Goal: Complete application form

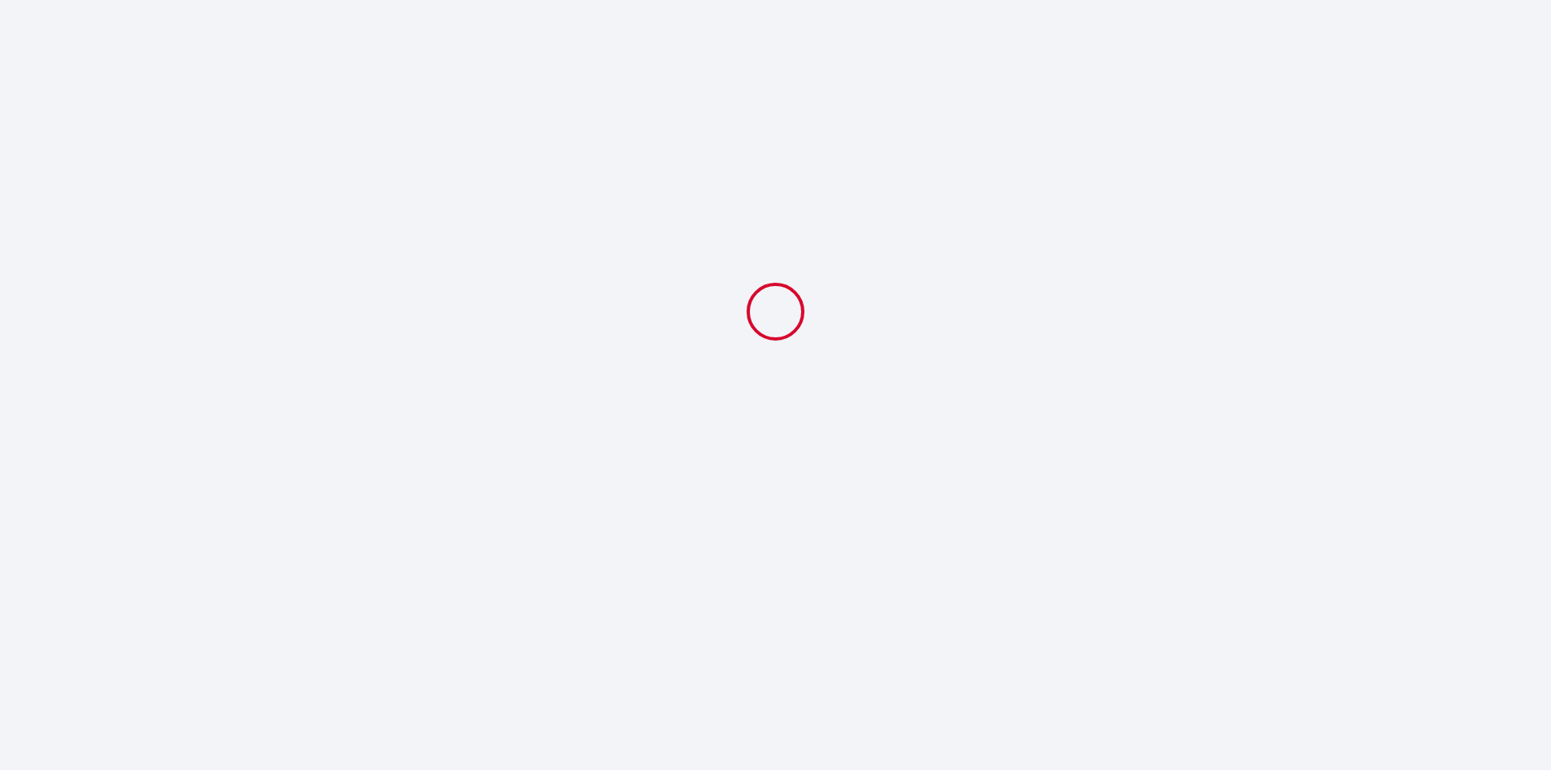
select select
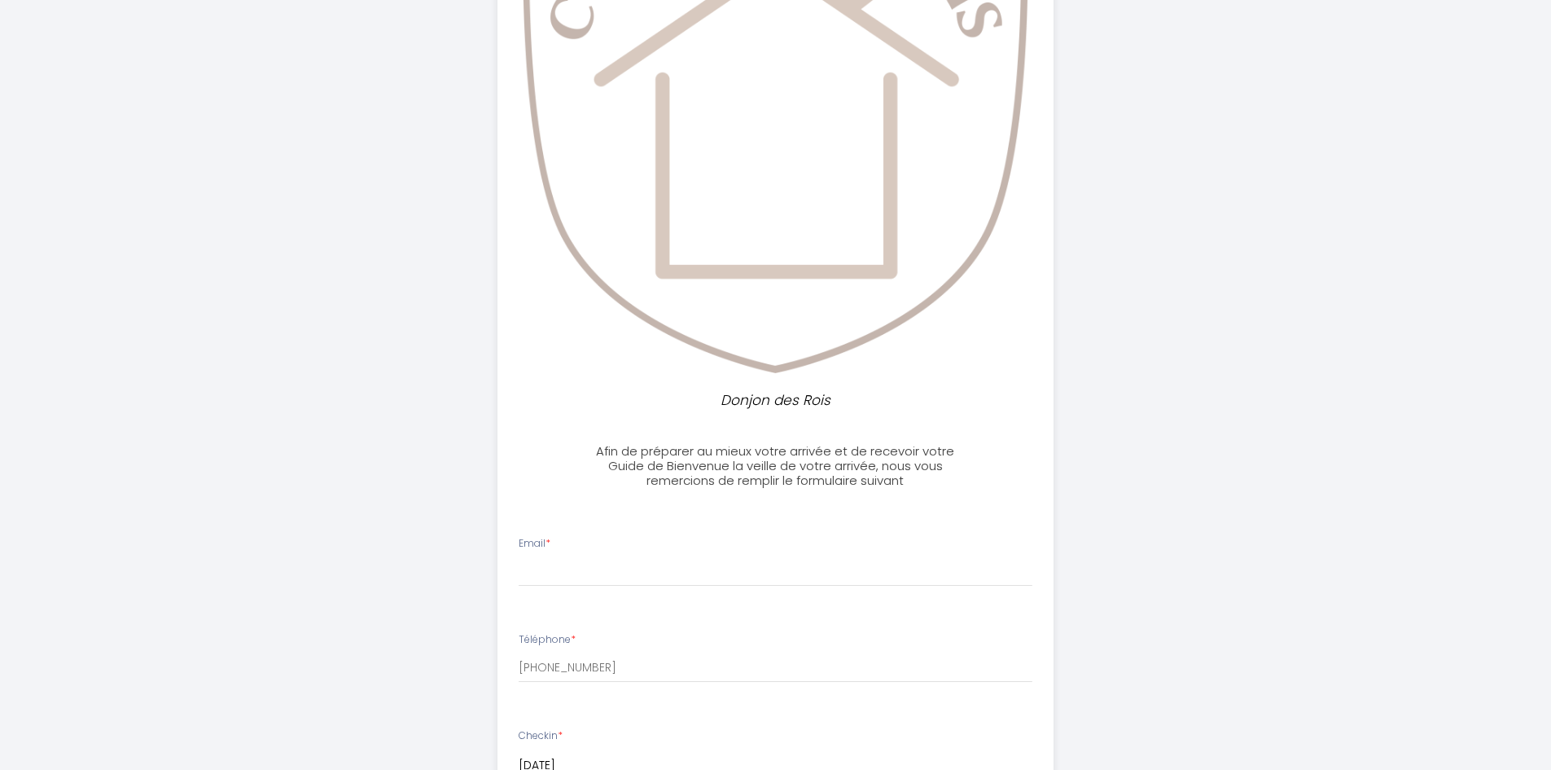
scroll to position [326, 0]
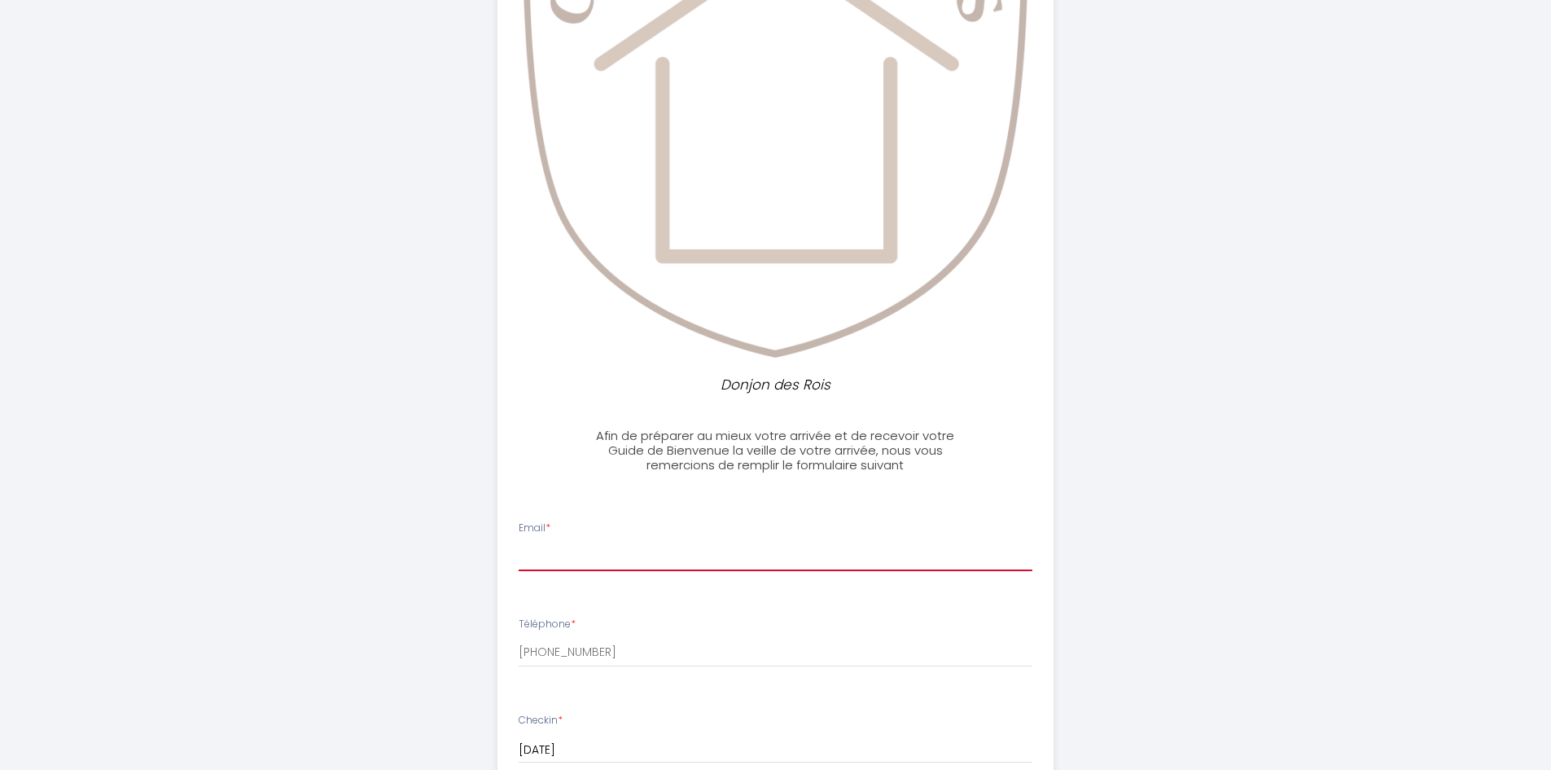
click at [612, 546] on input "Email *" at bounding box center [776, 556] width 514 height 29
type input "[EMAIL_ADDRESS][DOMAIN_NAME]"
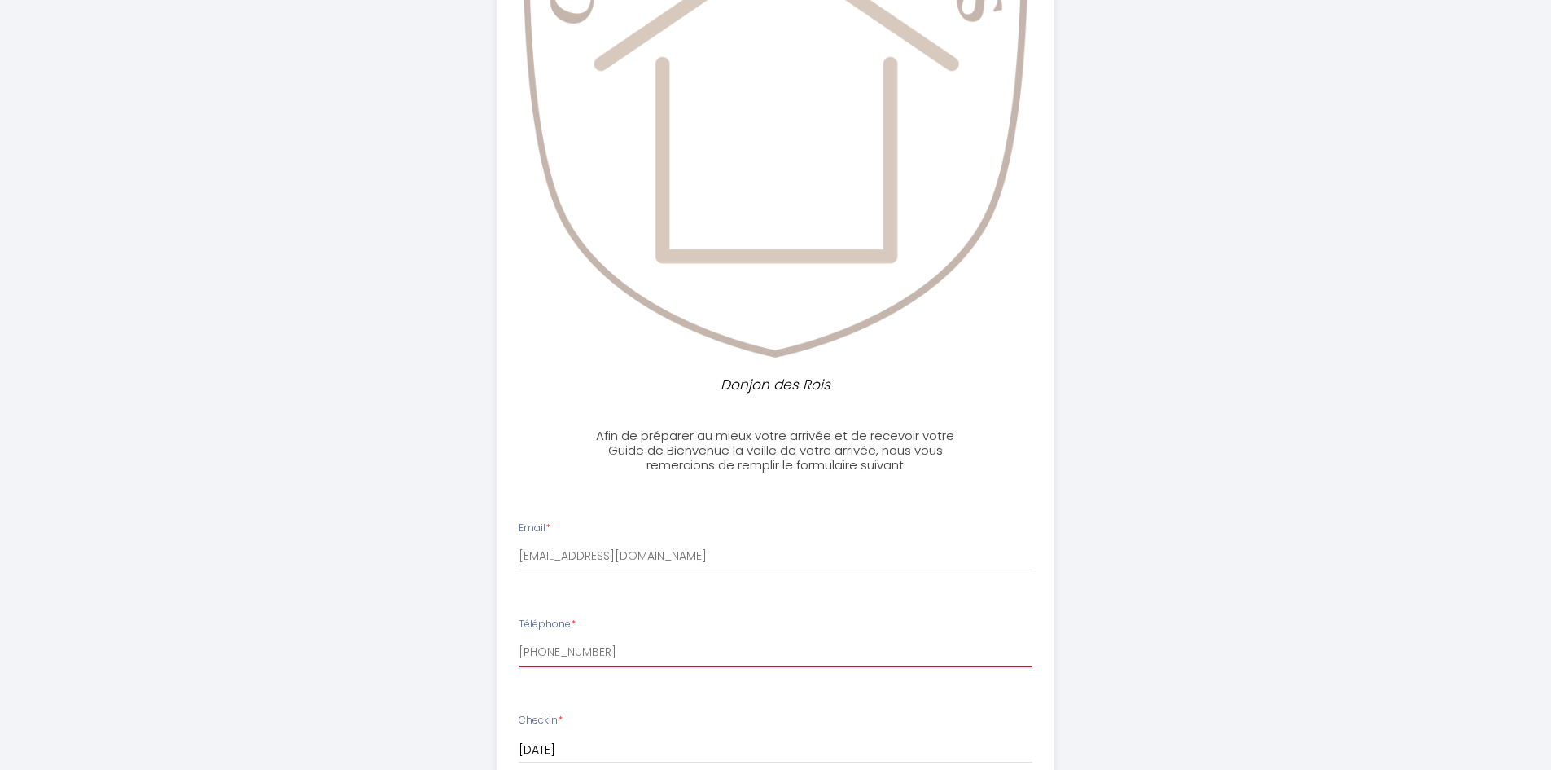
click at [650, 652] on input "[PHONE_NUMBER]" at bounding box center [776, 652] width 514 height 29
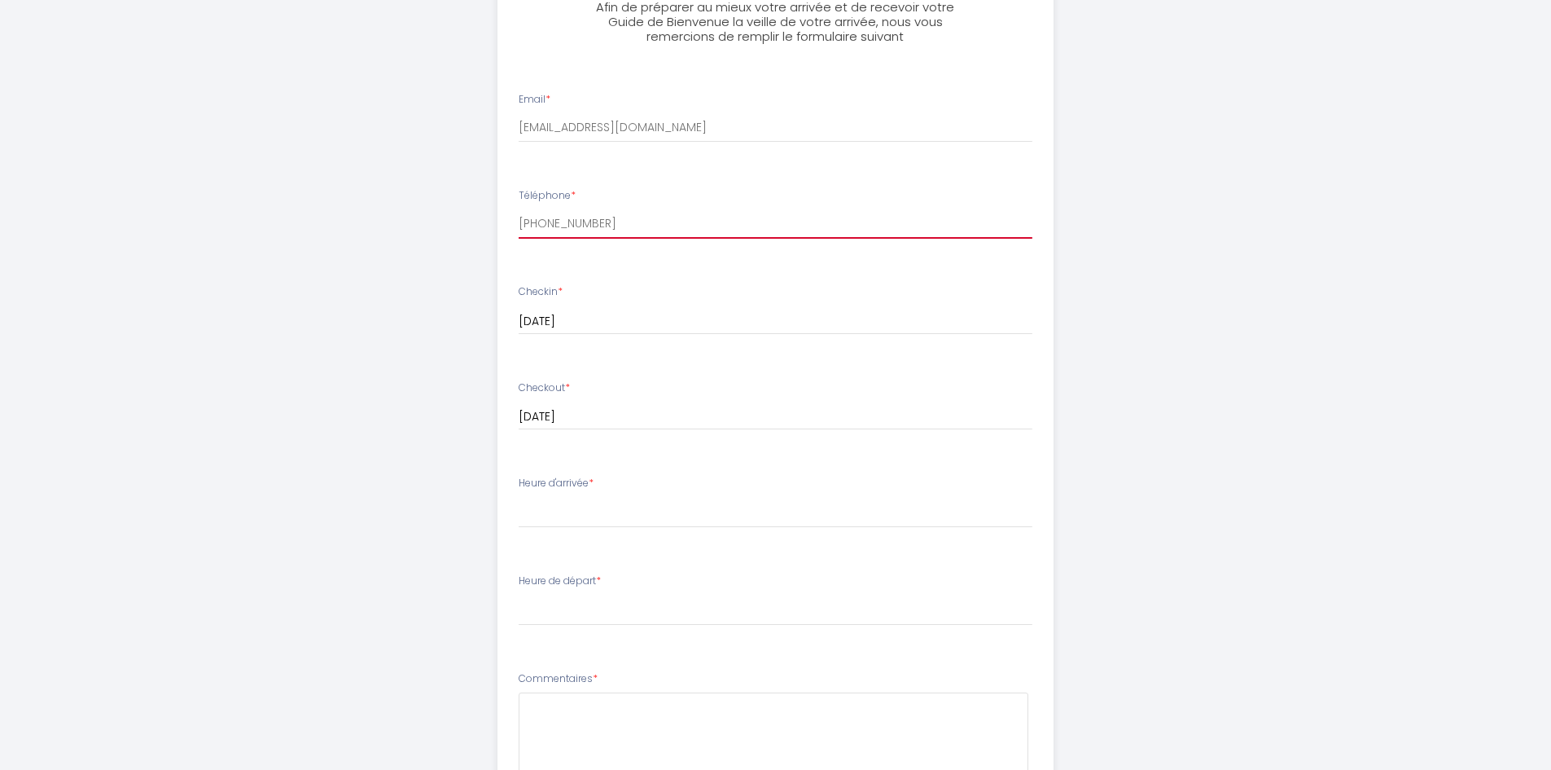
scroll to position [814, 0]
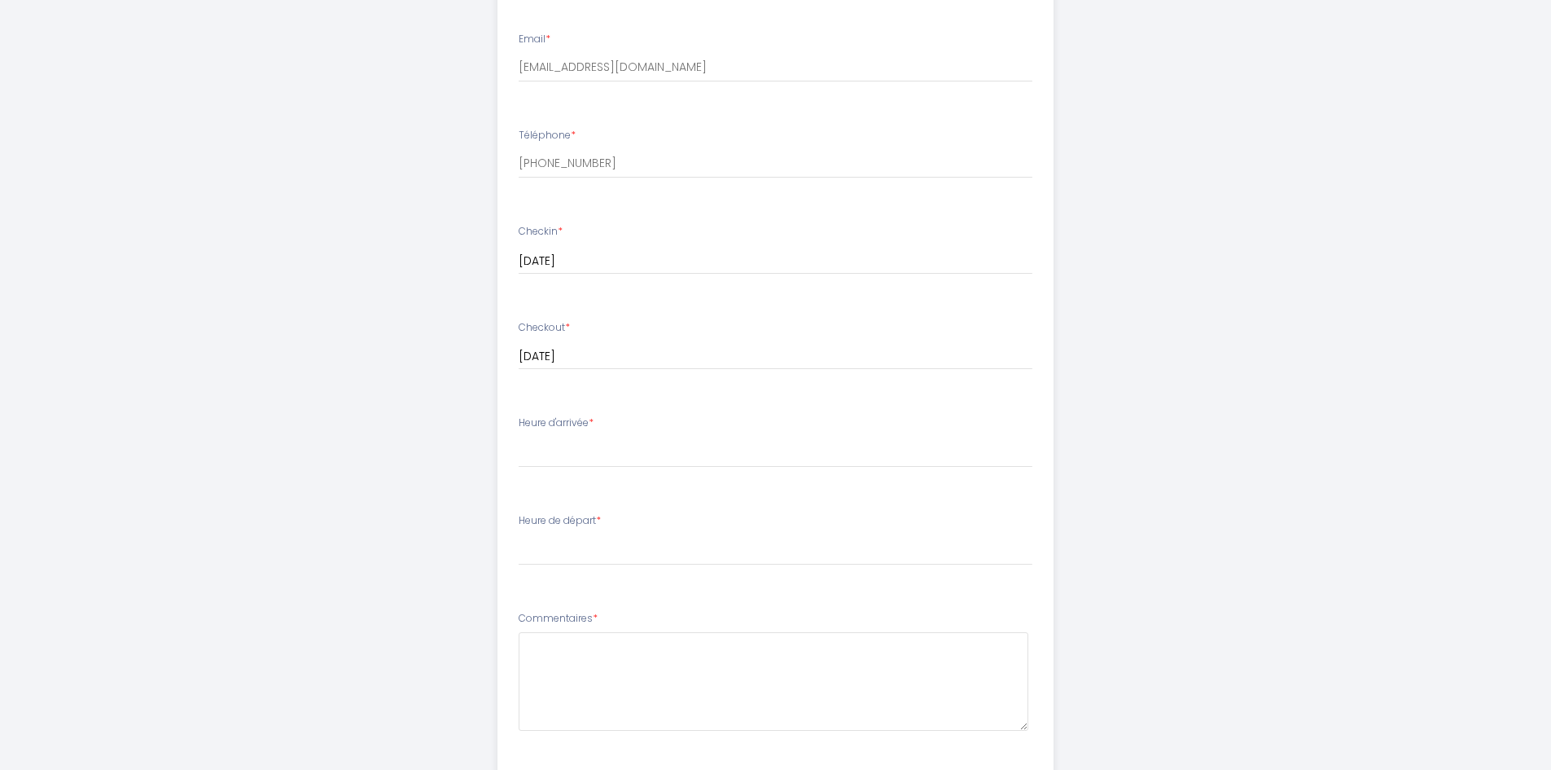
click at [594, 419] on span "*" at bounding box center [591, 422] width 5 height 14
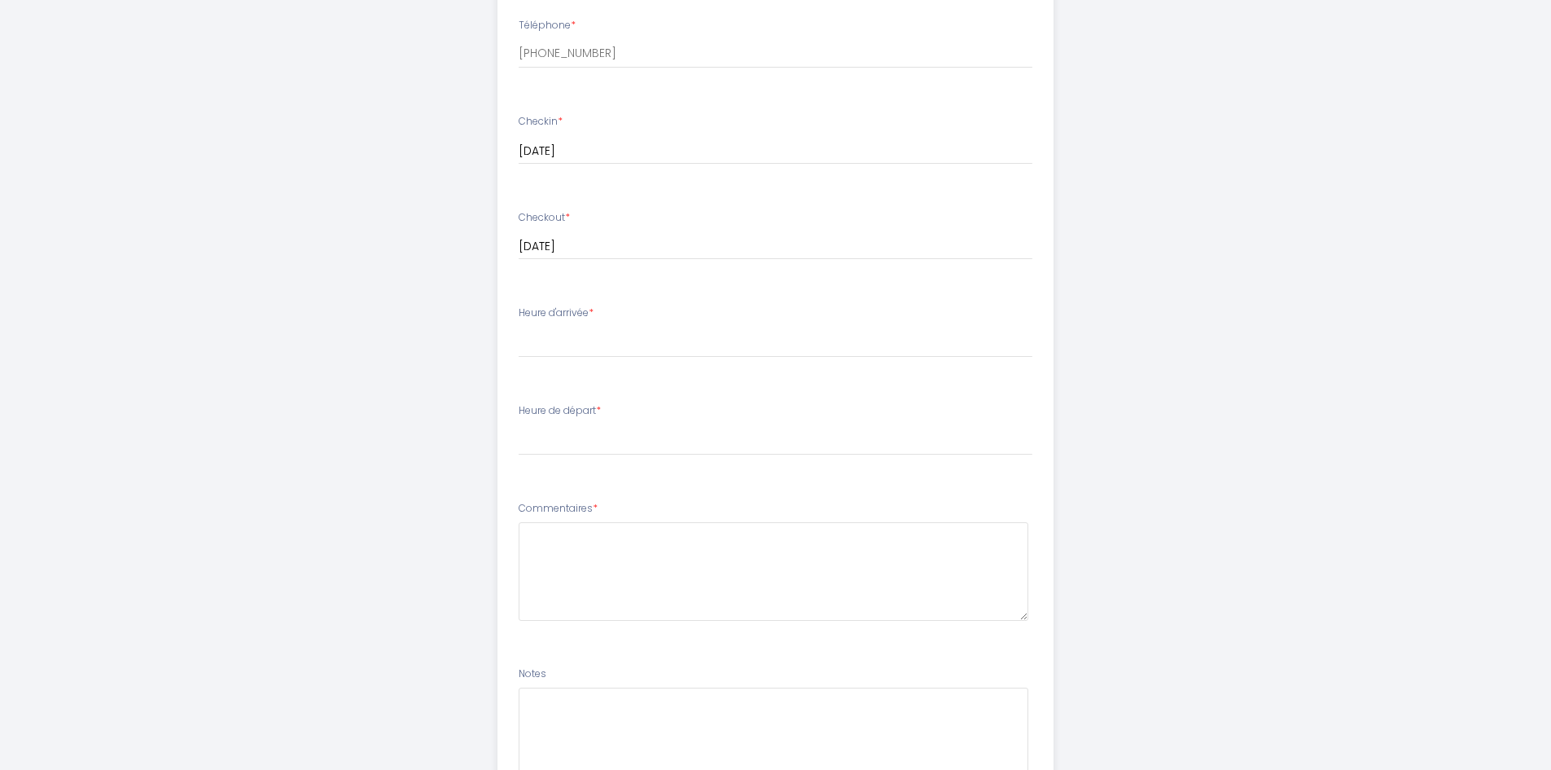
scroll to position [896, 0]
click at [652, 341] on div "Heure d'arrivée * 17:00 17:30 18:00 18:30 19:00 19:30 20:00 20:30 21:00 21:30 2…" at bounding box center [776, 360] width 514 height 52
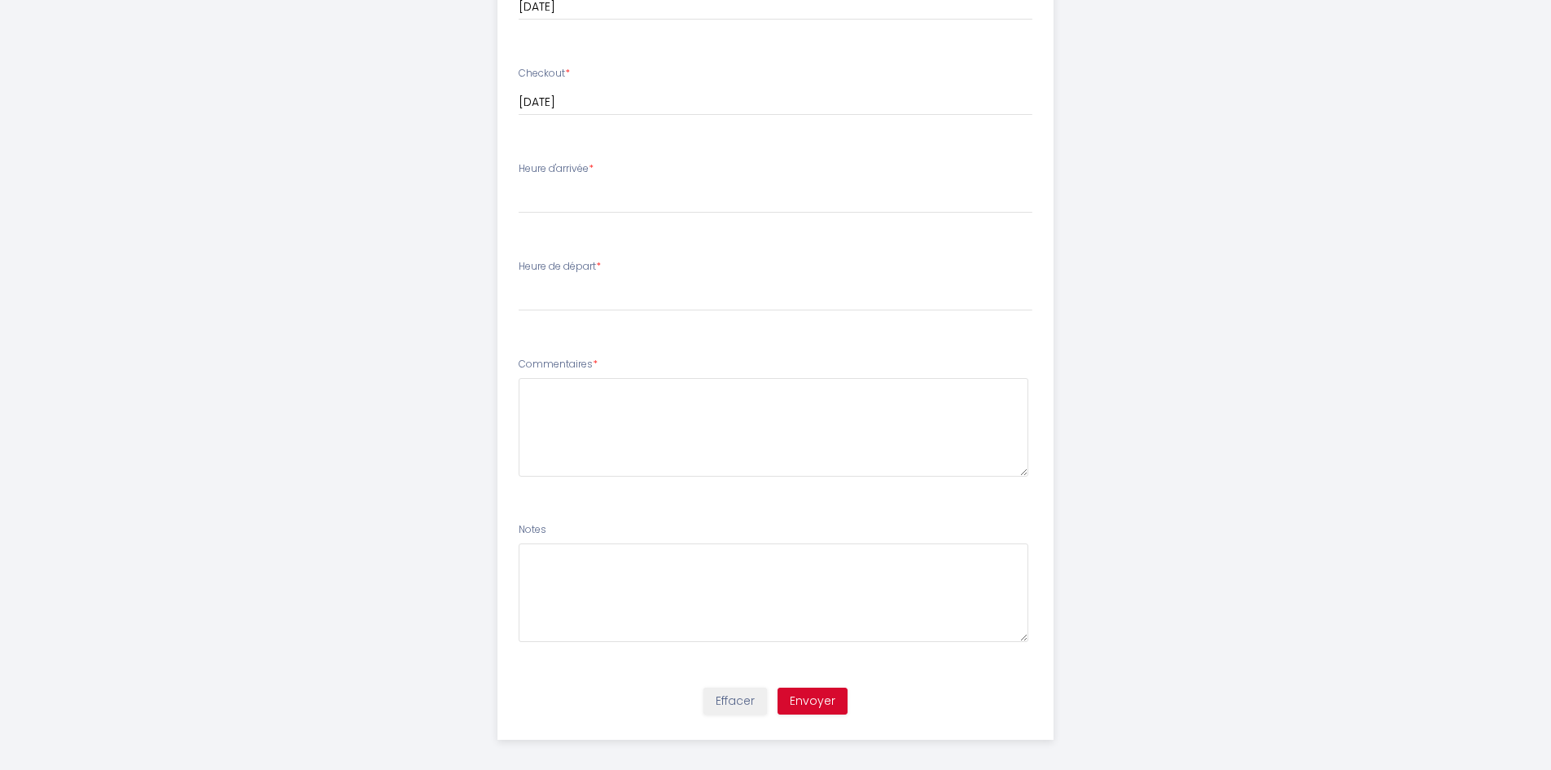
scroll to position [1079, 0]
click at [579, 437] on textarea at bounding box center [774, 416] width 510 height 99
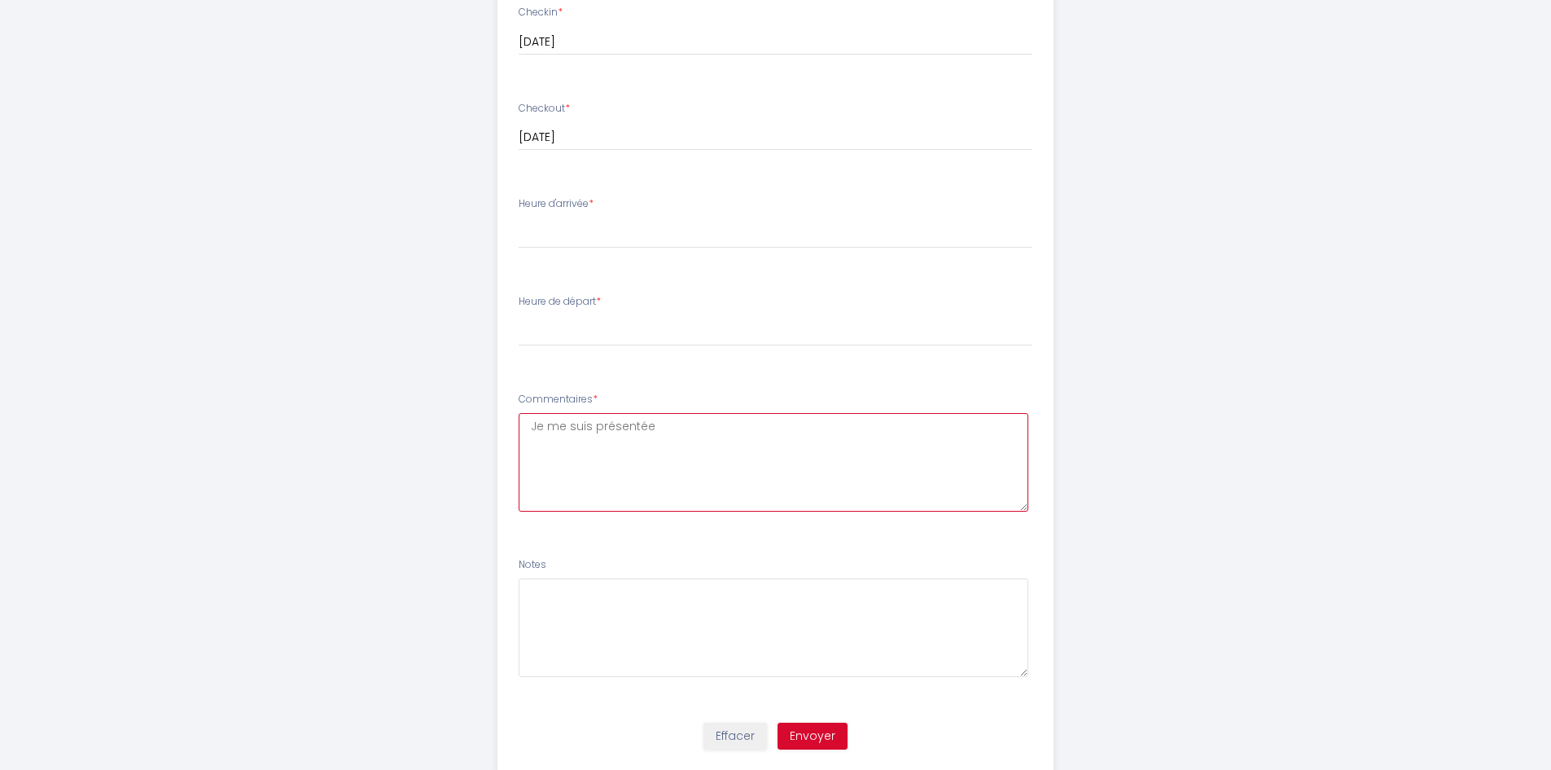
scroll to position [998, 0]
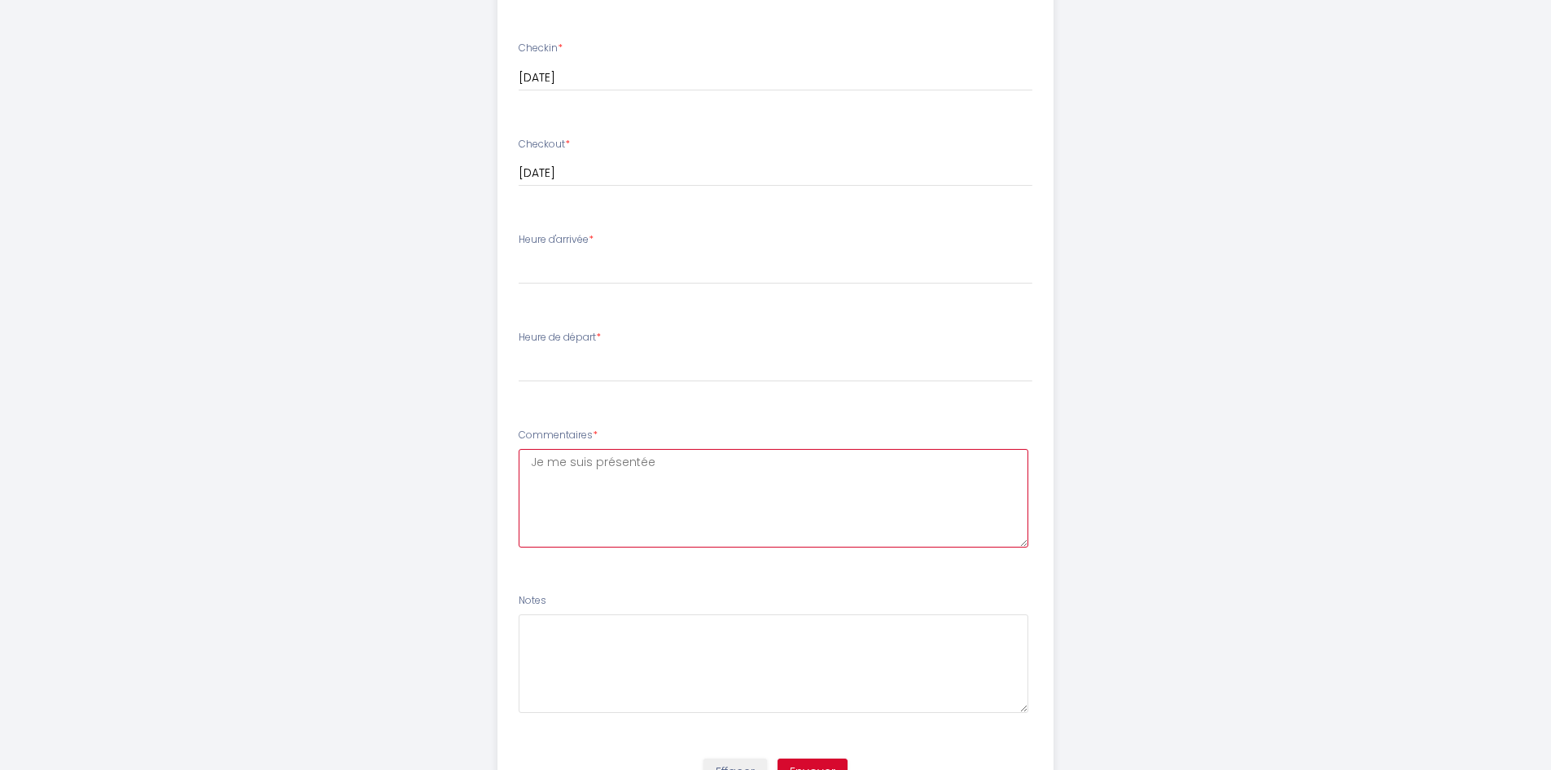
type textarea "Je me suis présentée"
click at [597, 645] on textarea at bounding box center [774, 663] width 510 height 99
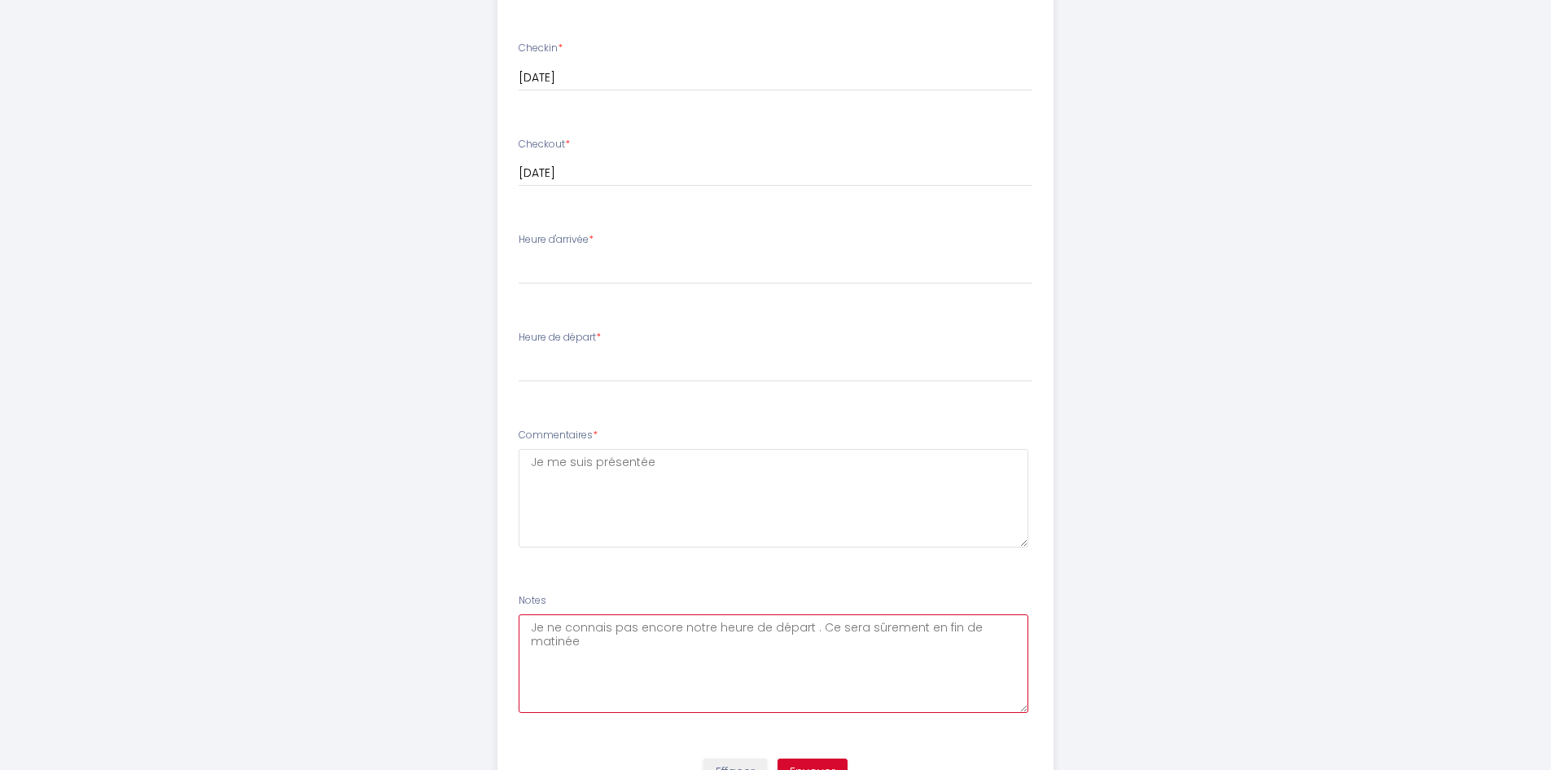
type textarea "Je ne connais pas encore notre heure de départ . Ce sera sûrement en fin de mat…"
drag, startPoint x: 674, startPoint y: 471, endPoint x: 528, endPoint y: 461, distance: 146.9
click at [528, 461] on textarea "Je me suis présentée" at bounding box center [774, 498] width 510 height 99
click at [538, 461] on textarea "Jai" at bounding box center [774, 498] width 510 height 99
click at [556, 463] on textarea "J'ai" at bounding box center [774, 498] width 510 height 99
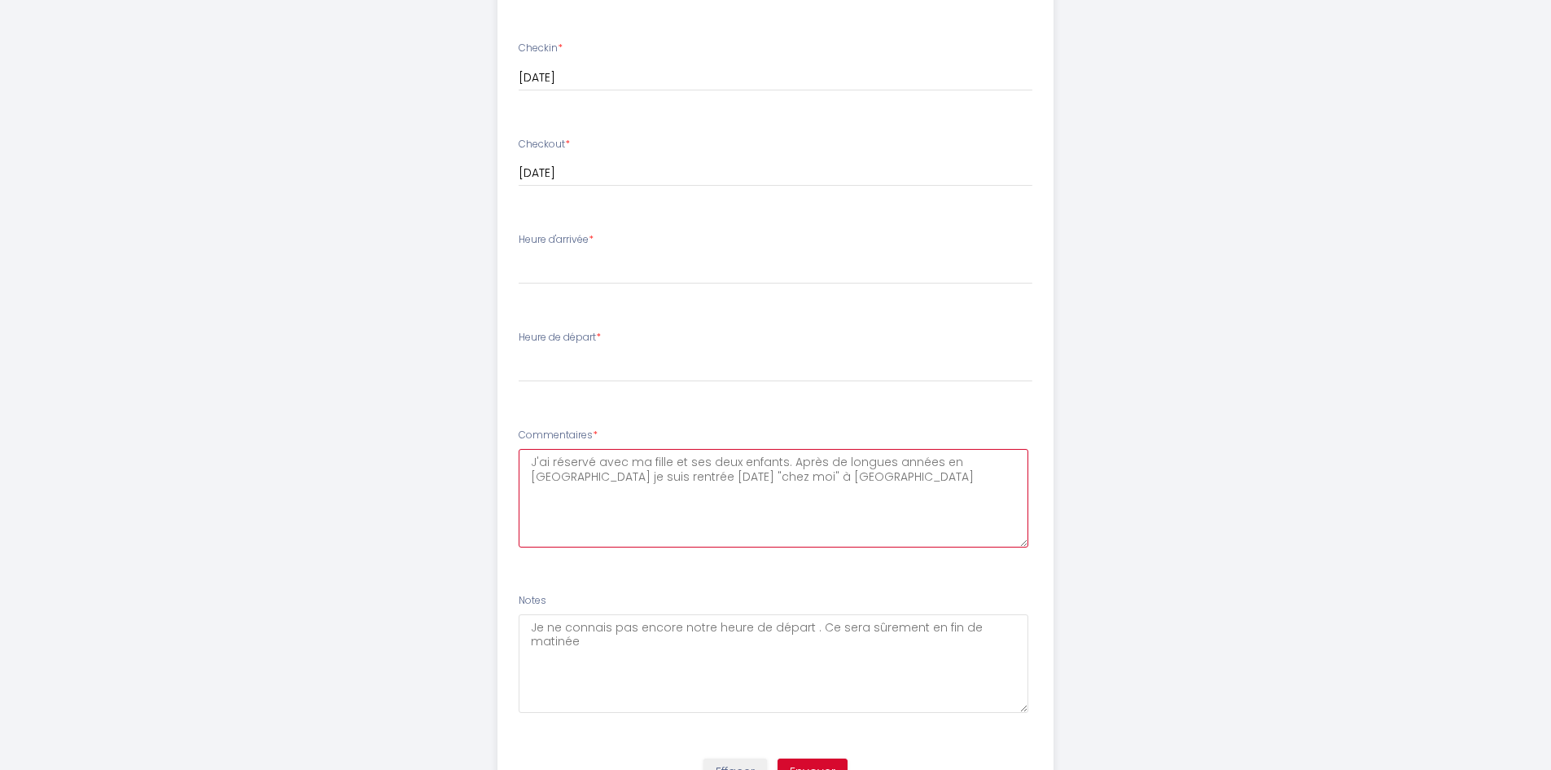
click at [809, 474] on textarea "J'ai réservé avec ma fille et ses deux enfants. Après de longues années en [GEO…" at bounding box center [774, 498] width 510 height 99
click at [900, 478] on textarea "J'ai réservé avec ma fille et ses deux enfants. Après de longues années en [GEO…" at bounding box center [774, 498] width 510 height 99
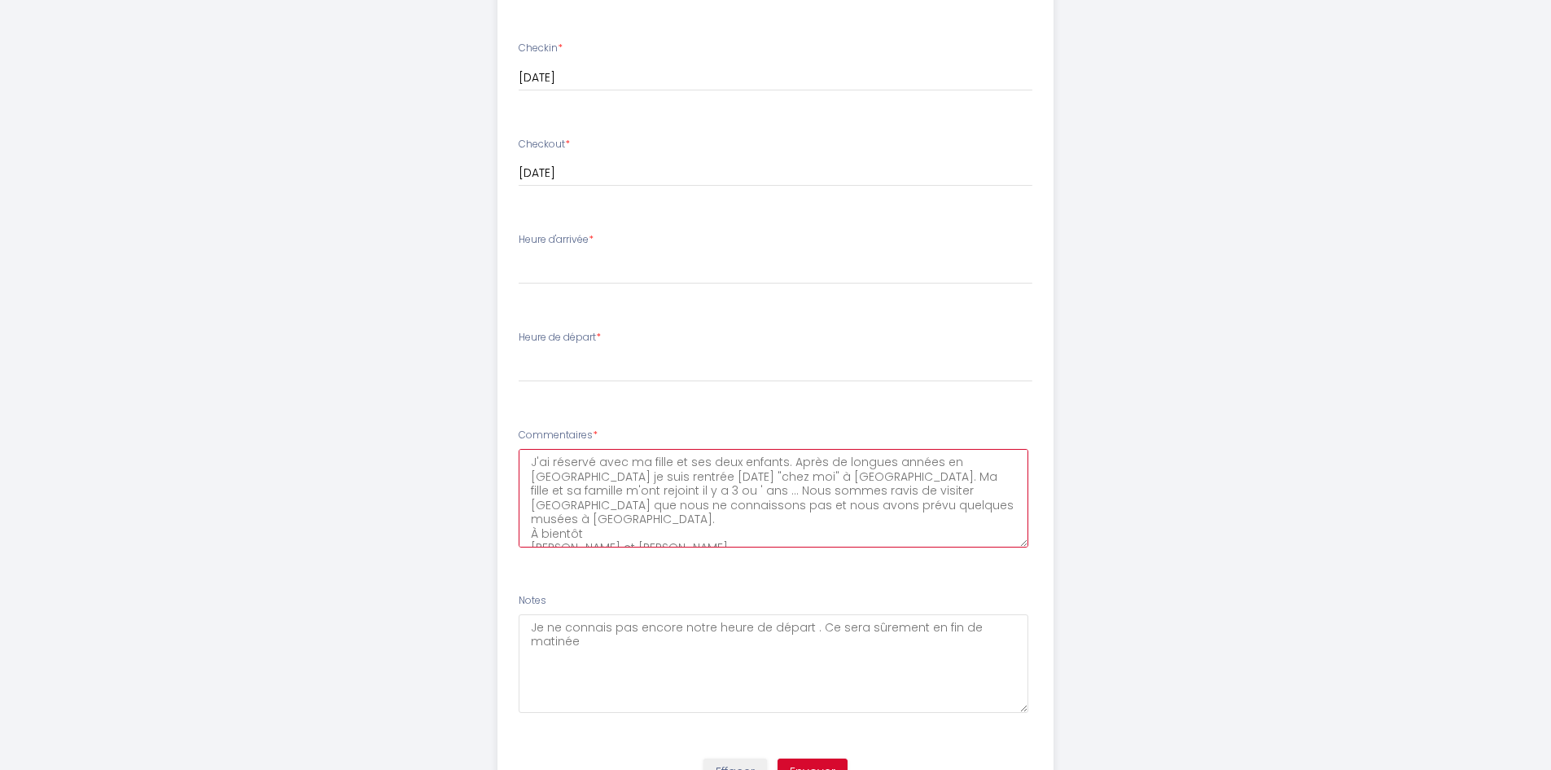
scroll to position [1079, 0]
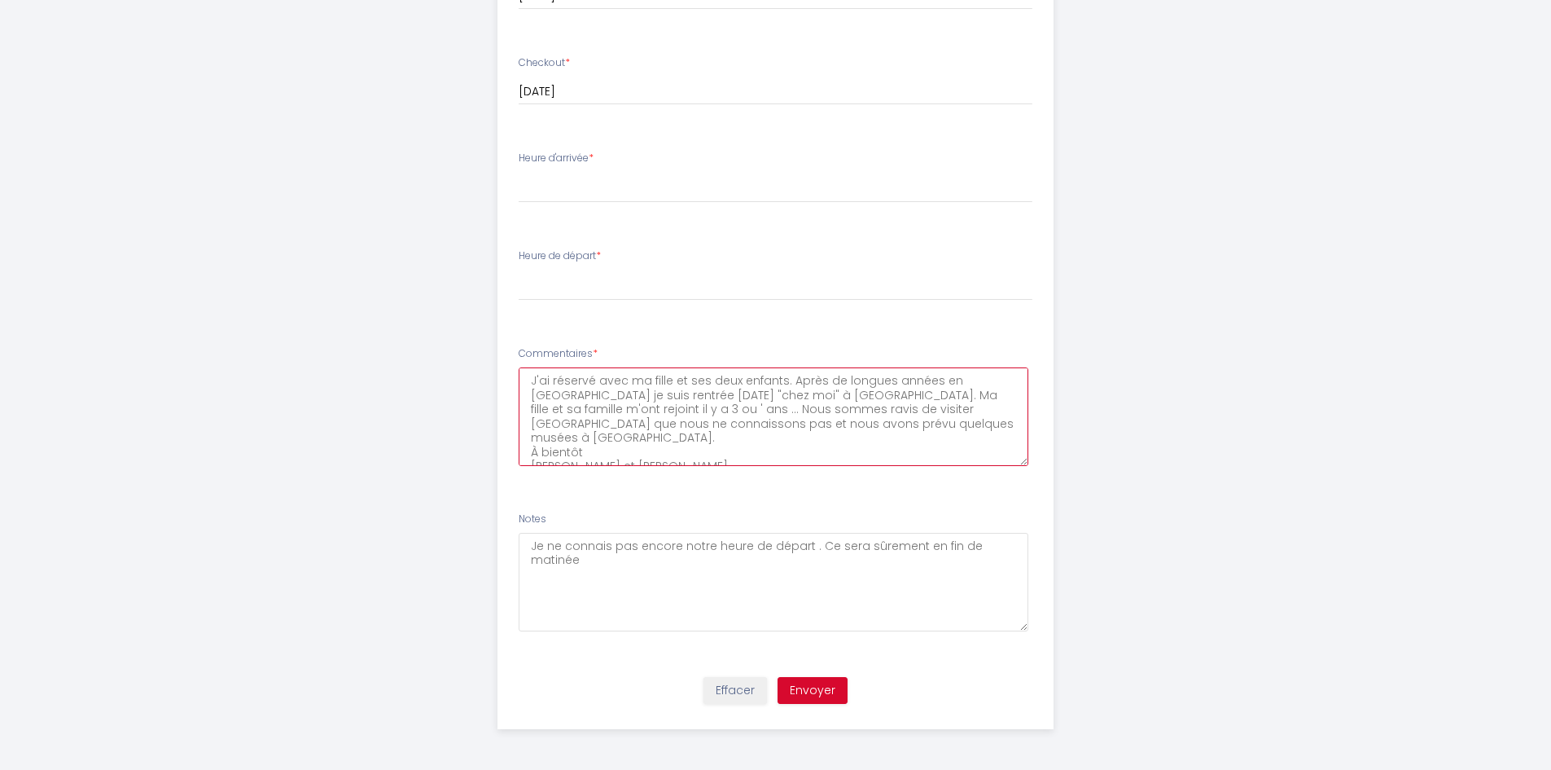
type textarea "J'ai réservé avec ma fille et ses deux enfants. Après de longues années en [GEO…"
click at [816, 691] on button "Envoyer" at bounding box center [813, 691] width 70 height 28
click at [616, 184] on select "17:00 17:30 18:00 18:30 19:00 19:30 20:00 20:30 21:00 21:30 22:00 22:30 23:00 2…" at bounding box center [776, 187] width 514 height 31
select select "17:00"
click at [519, 172] on select "17:00 17:30 18:00 18:30 19:00 19:30 20:00 20:30 21:00 21:30 22:00 22:30 23:00 2…" at bounding box center [776, 187] width 514 height 31
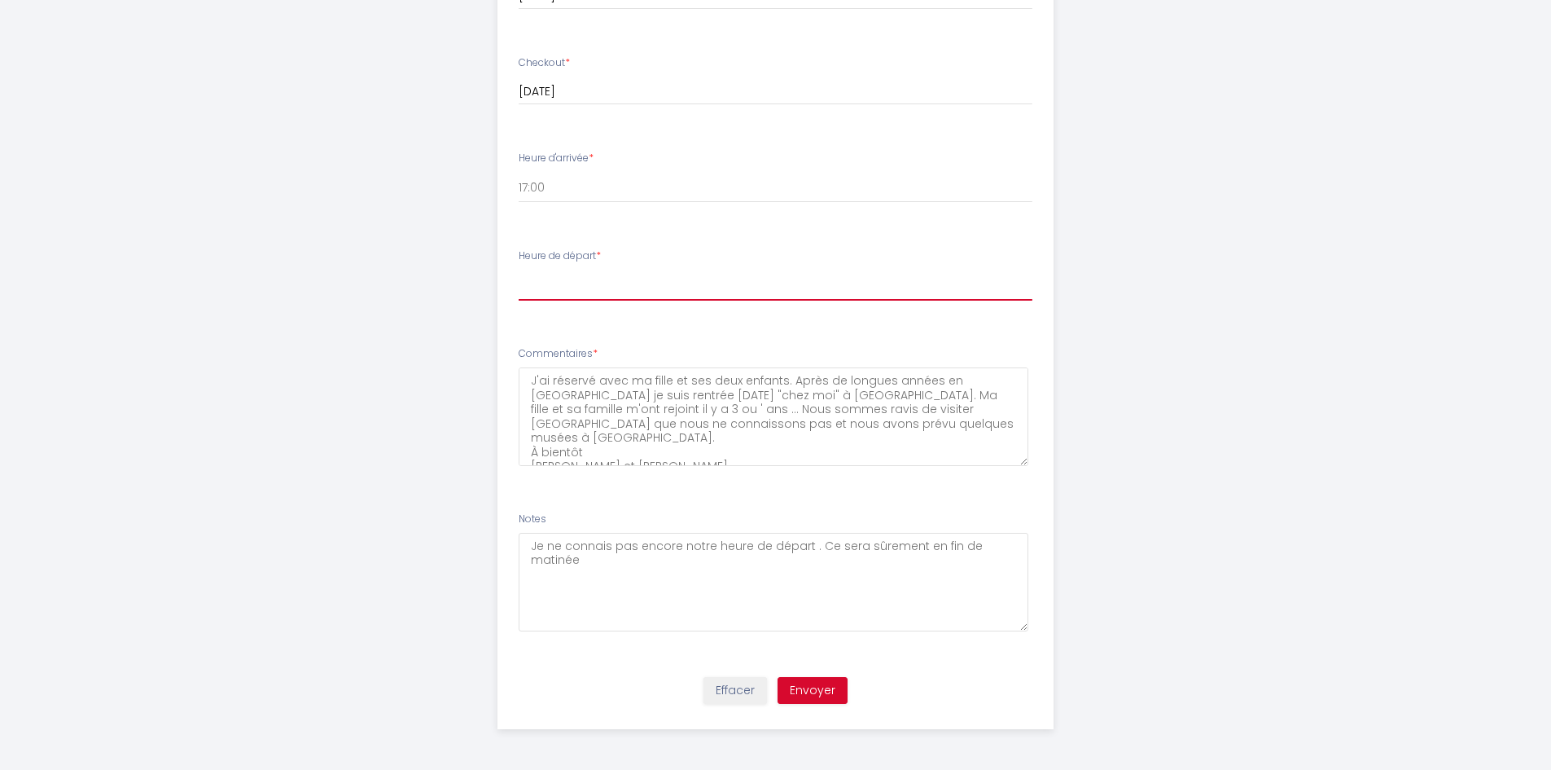
click at [558, 292] on select "00:00 00:30 01:00 01:30 02:00 02:30 03:00 03:30 04:00 04:30 05:00 05:30 06:00 0…" at bounding box center [776, 285] width 514 height 31
select select "11:00"
click at [519, 270] on select "00:00 00:30 01:00 01:30 02:00 02:30 03:00 03:30 04:00 04:30 05:00 05:30 06:00 0…" at bounding box center [776, 285] width 514 height 31
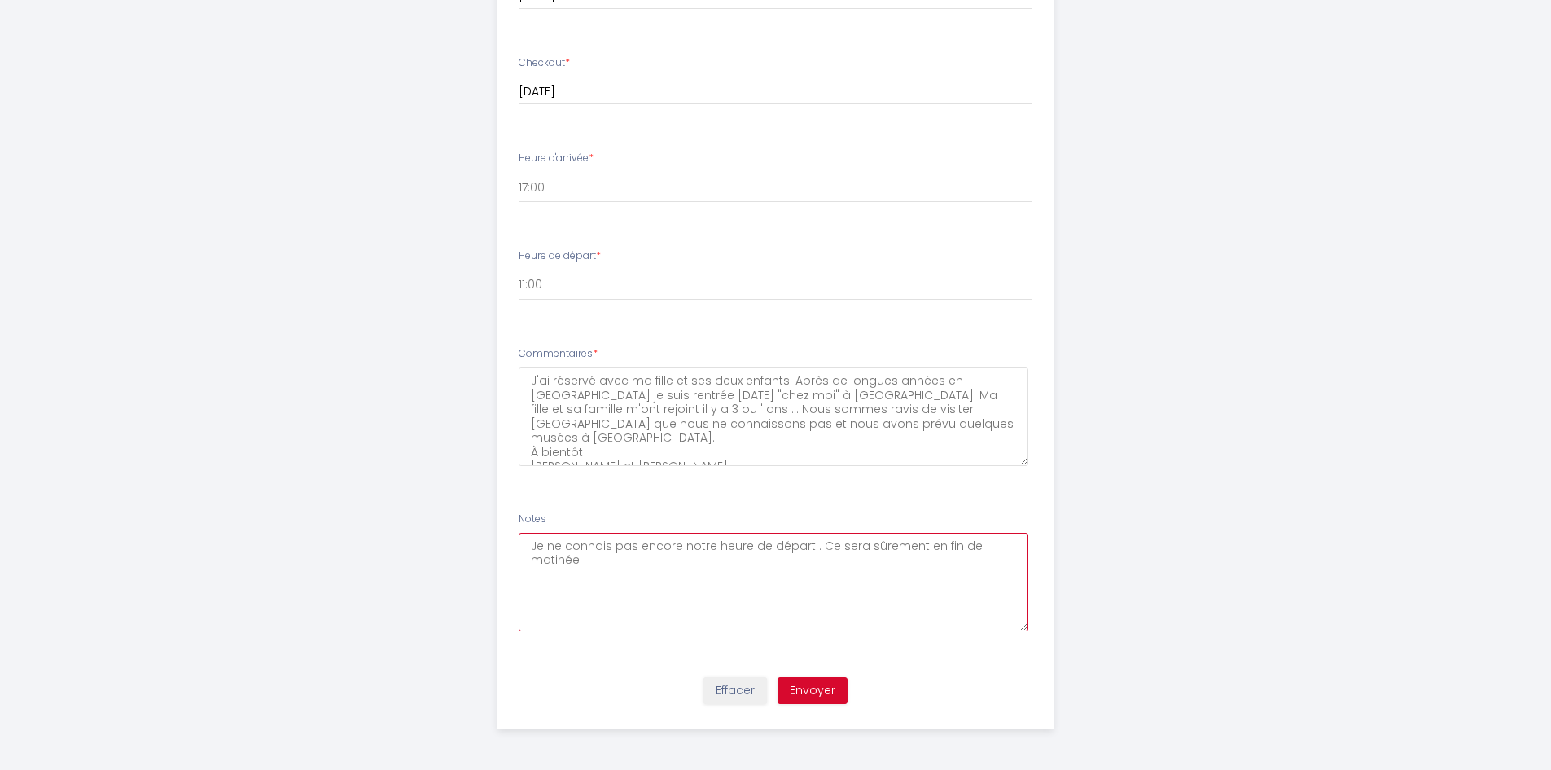
click at [584, 557] on textarea "Je ne connais pas encore notre heure de départ . Ce sera sûrement en fin de mat…" at bounding box center [774, 582] width 510 height 99
type textarea "Je ne connais pas encore notre heure de départ . Ce sera sûrement en fin de mat…"
click at [824, 687] on button "Envoyer" at bounding box center [813, 691] width 70 height 28
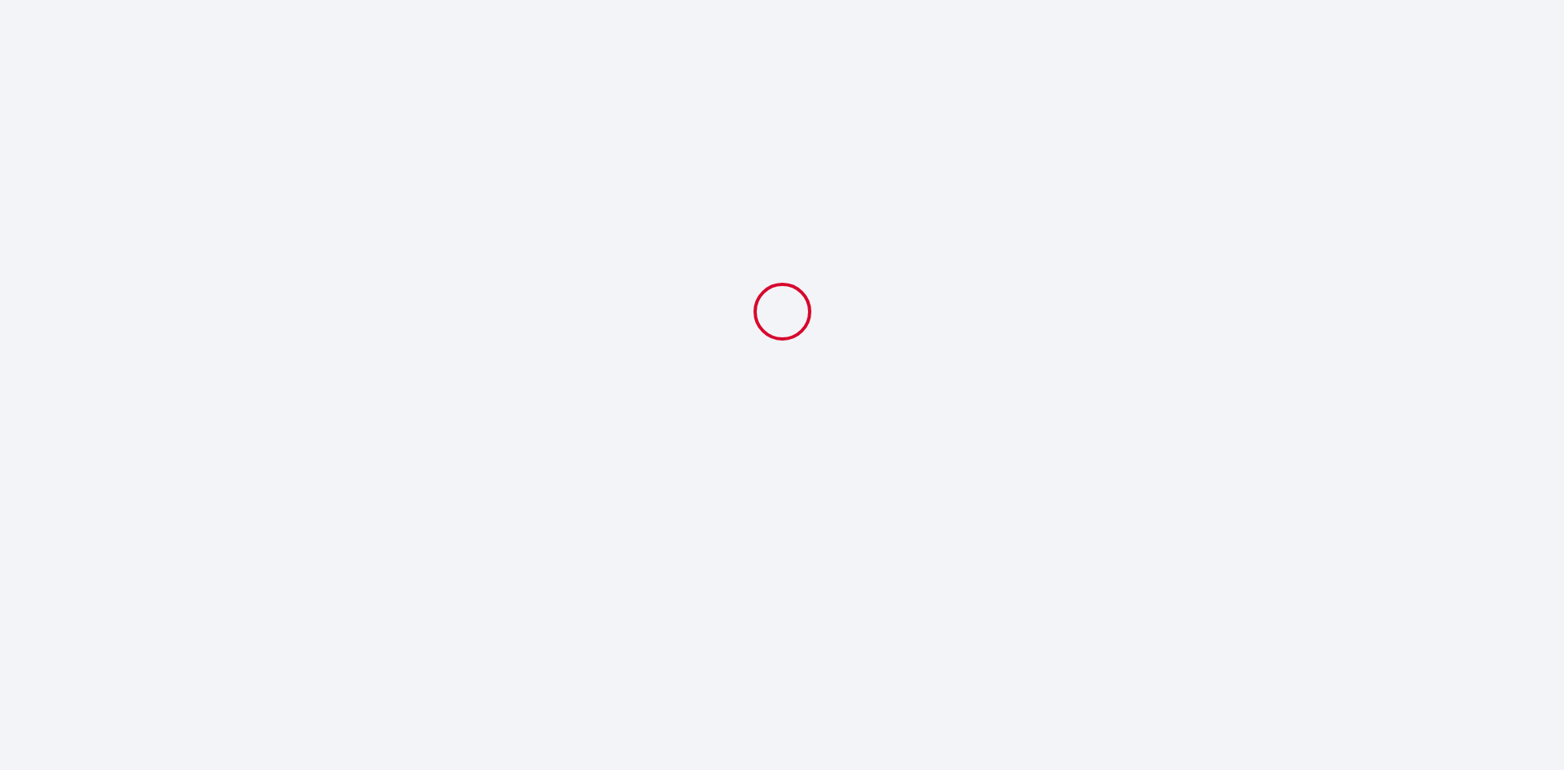
select select "11:00"
